Goal: Communication & Community: Answer question/provide support

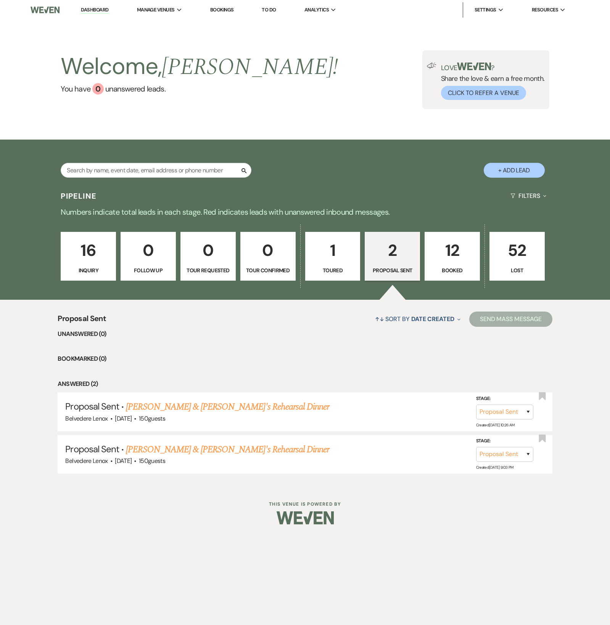
select select "6"
click at [69, 272] on link "16 Inquiry" at bounding box center [88, 256] width 55 height 49
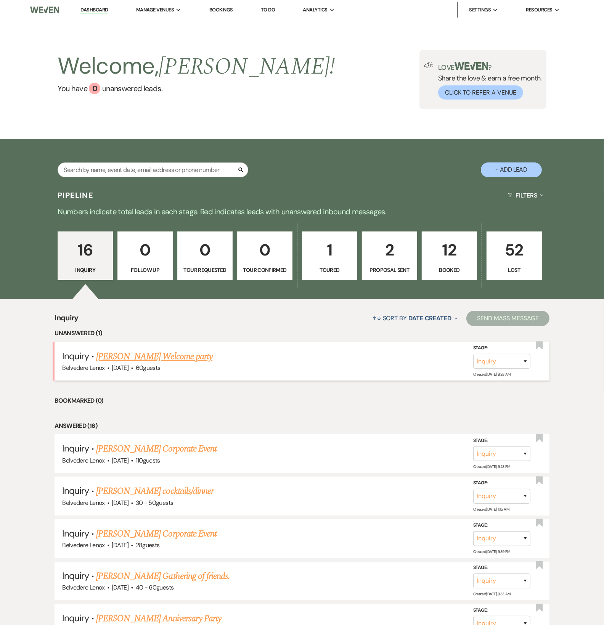
click at [127, 362] on link "[PERSON_NAME] Welcome party" at bounding box center [154, 357] width 116 height 14
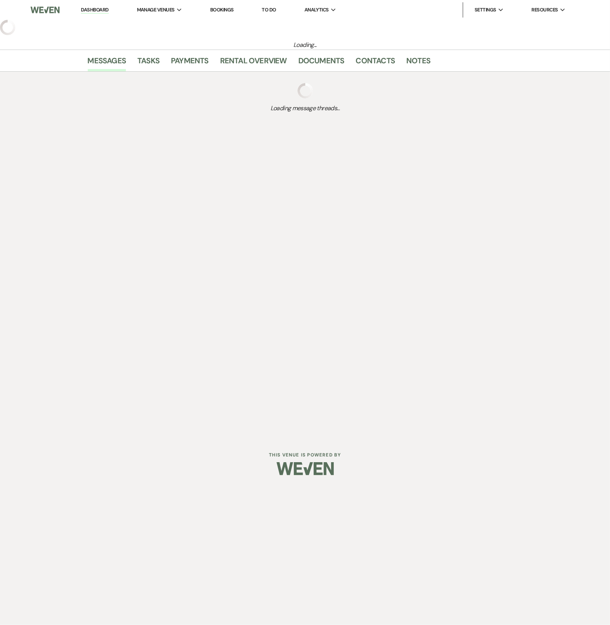
select select "5"
select select "13"
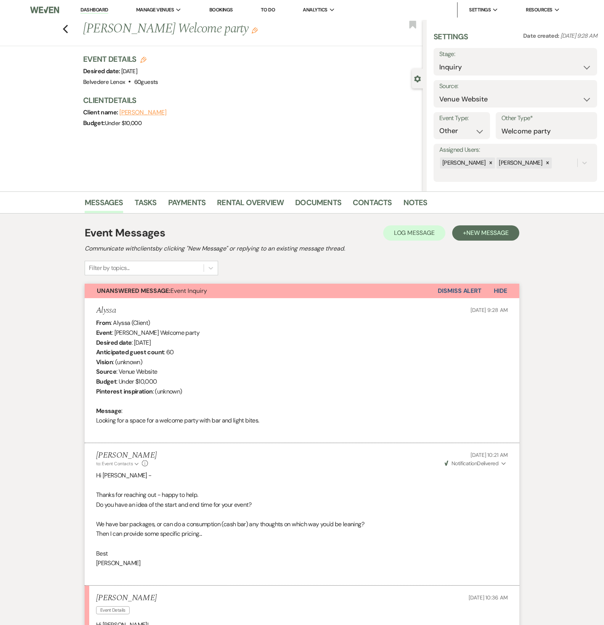
scroll to position [123, 0]
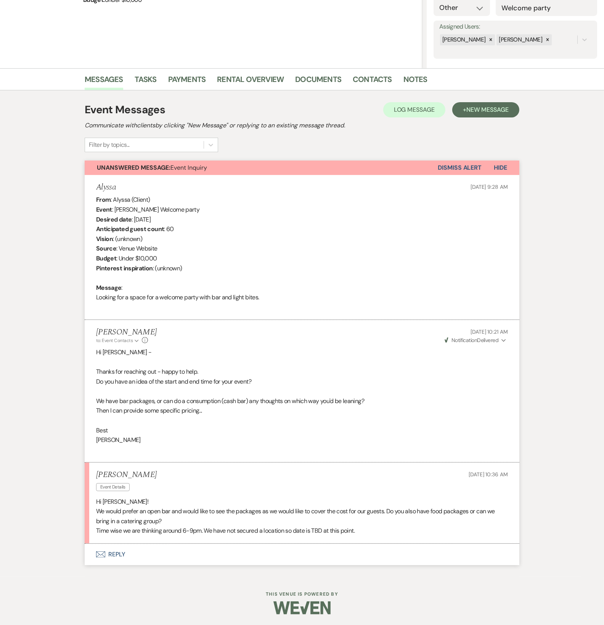
click at [124, 552] on button "Envelope Reply" at bounding box center [302, 554] width 435 height 21
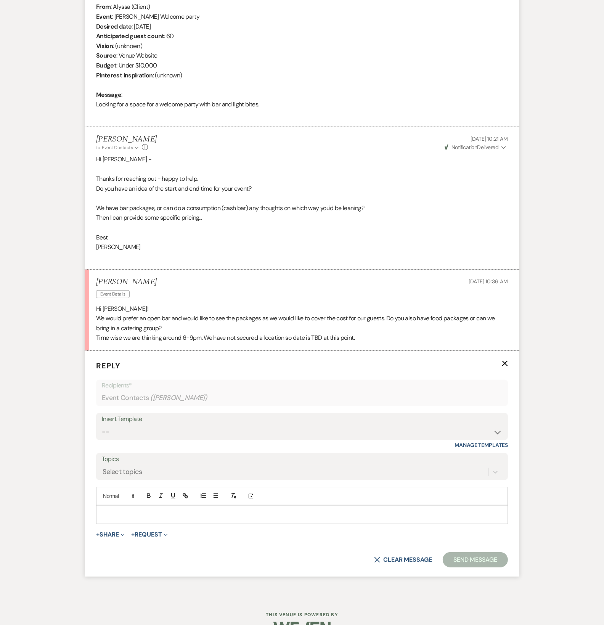
scroll to position [337, 0]
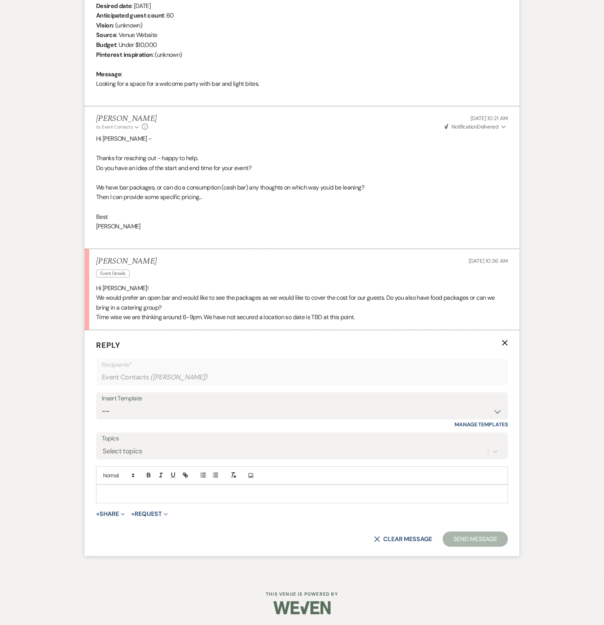
click at [156, 493] on p at bounding box center [302, 494] width 400 height 8
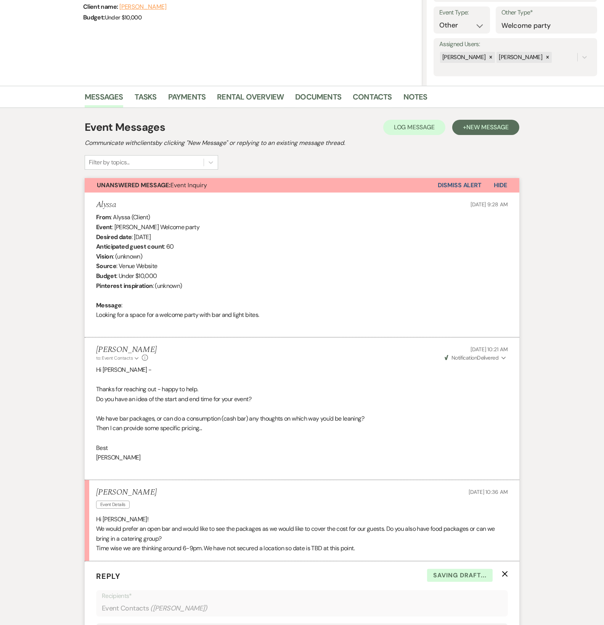
scroll to position [354, 0]
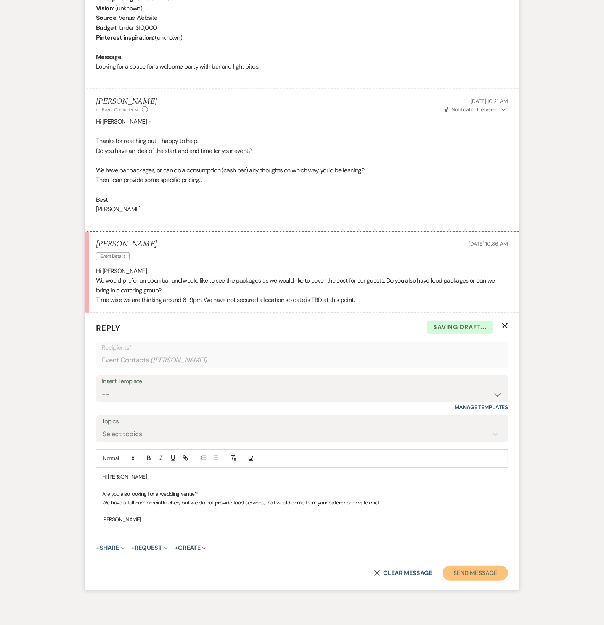
click at [494, 574] on button "Send Message" at bounding box center [475, 573] width 65 height 15
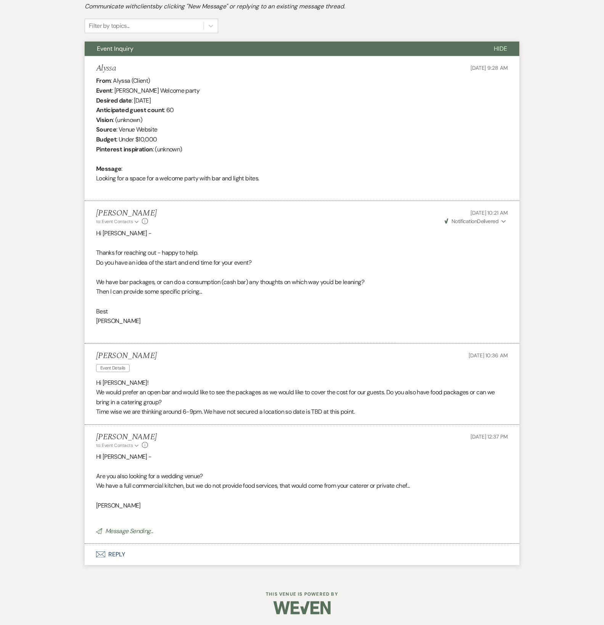
scroll to position [0, 0]
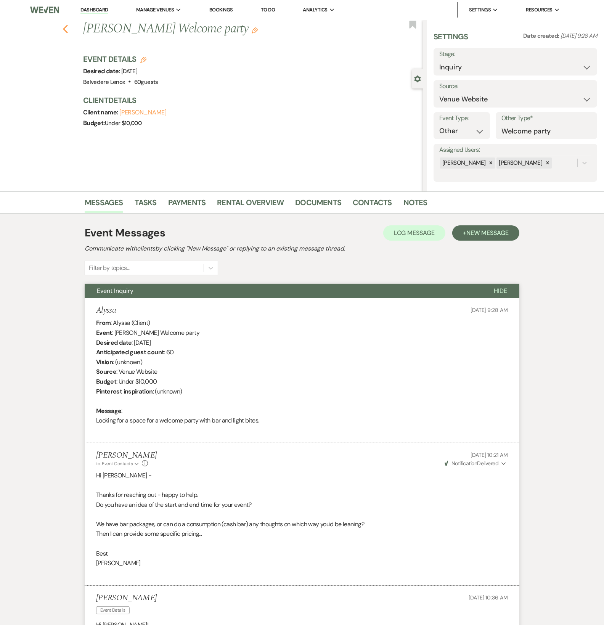
click at [68, 32] on use "button" at bounding box center [65, 29] width 5 height 8
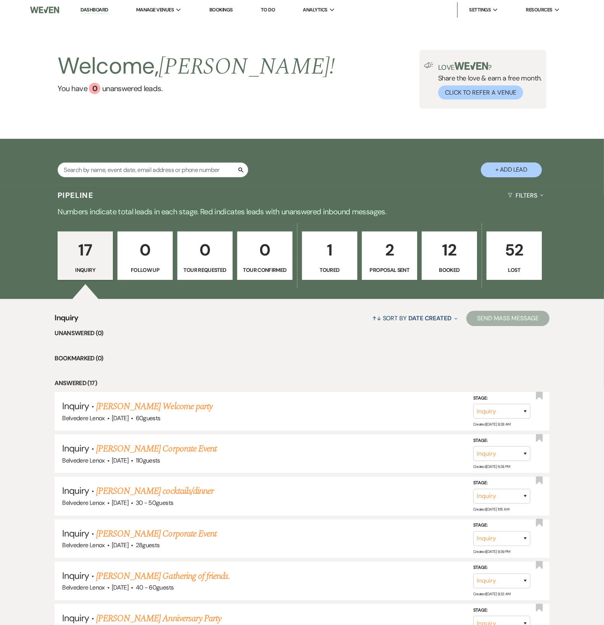
click at [451, 262] on p "12" at bounding box center [449, 250] width 45 height 26
